Goal: Check status: Check status

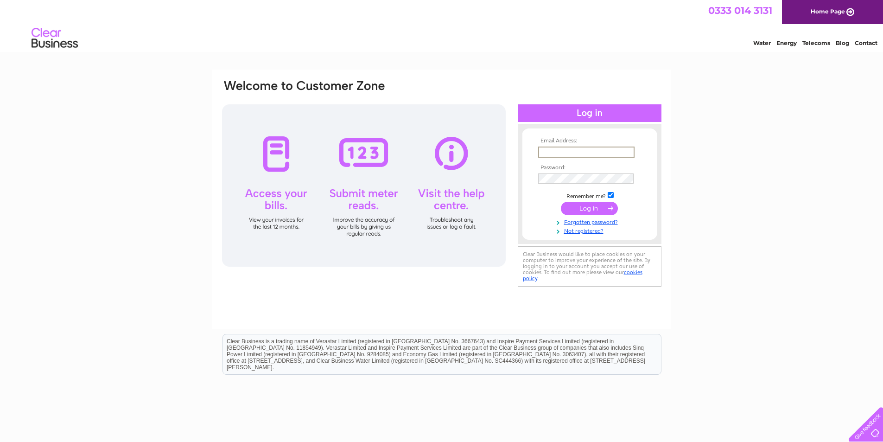
click at [555, 150] on input "text" at bounding box center [586, 151] width 96 height 11
type input "annemelville254@gmail.com"
click at [592, 212] on input "submit" at bounding box center [589, 207] width 57 height 13
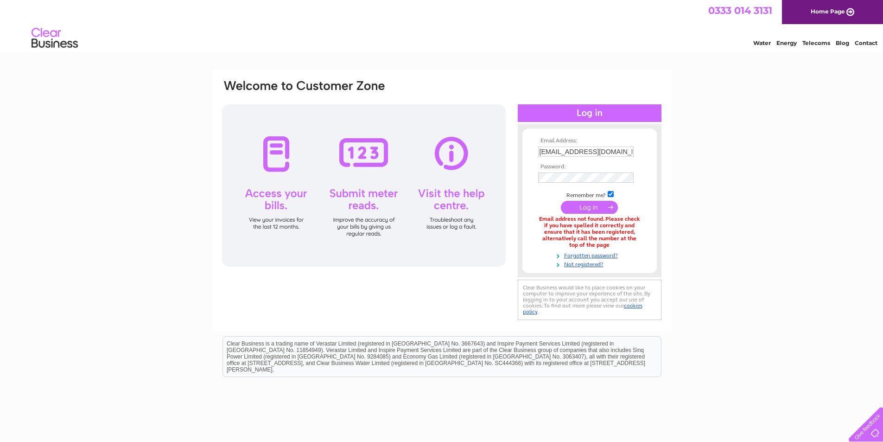
click at [630, 149] on input "annemelville254@gmail.com" at bounding box center [585, 151] width 95 height 10
type input "a"
type input "dmelvilleutilities@aol.com"
click at [561, 202] on input "submit" at bounding box center [589, 208] width 57 height 13
